Goal: Transaction & Acquisition: Book appointment/travel/reservation

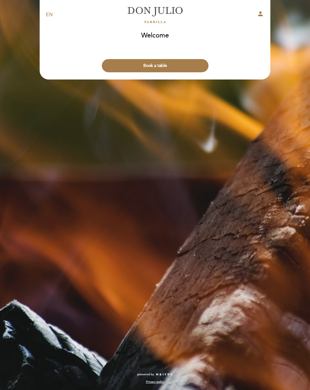
click at [130, 65] on button "Book a table" at bounding box center [155, 65] width 107 height 13
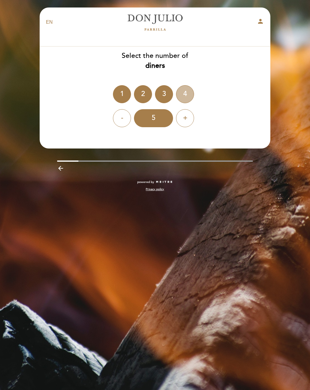
click at [188, 95] on div "4" at bounding box center [185, 94] width 18 height 18
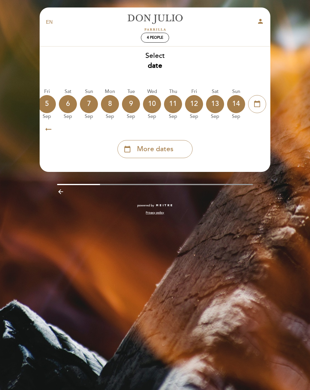
scroll to position [0, 177]
click at [138, 154] on div "calendar_today More dates" at bounding box center [154, 149] width 75 height 18
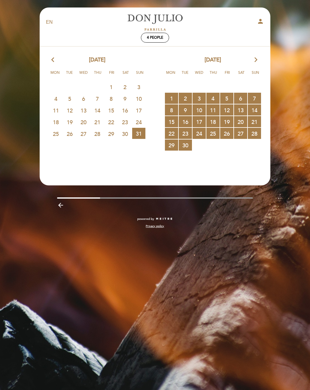
click at [254, 62] on icon "arrow_forward_ios" at bounding box center [255, 60] width 5 height 8
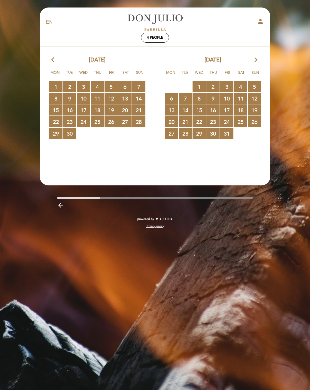
click at [212, 122] on span "23 RESERVATIONS AVAILABLE" at bounding box center [212, 121] width 13 height 11
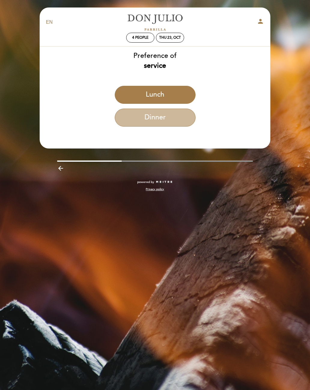
click at [148, 116] on button "Dinner" at bounding box center [155, 118] width 81 height 18
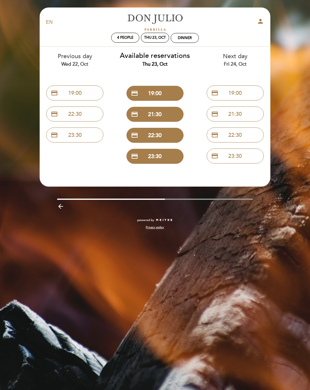
click at [145, 96] on button "credit_card 19:00" at bounding box center [154, 93] width 57 height 15
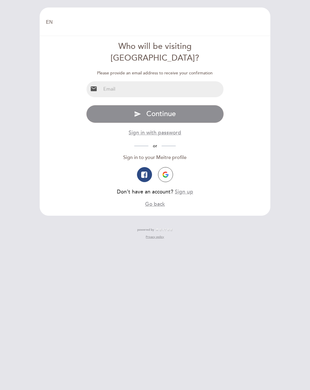
click at [111, 81] on input "email" at bounding box center [162, 89] width 123 height 16
type input "[EMAIL_ADDRESS][DOMAIN_NAME]"
click at [158, 110] on span "Continue" at bounding box center [160, 114] width 29 height 9
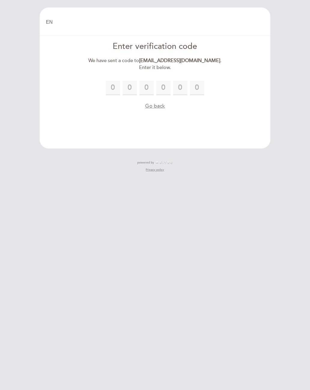
click at [113, 85] on input "text" at bounding box center [113, 88] width 14 height 14
type input "4"
type input "7"
type input "2"
type input "9"
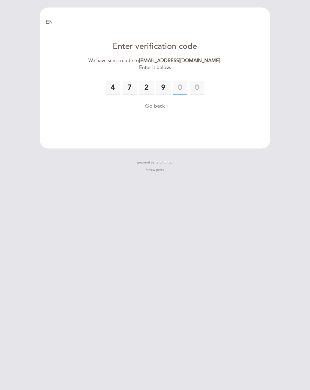
type input "4"
type input "2"
click at [152, 102] on button "Go back" at bounding box center [155, 106] width 20 height 8
